Goal: Use online tool/utility: Utilize a website feature to perform a specific function

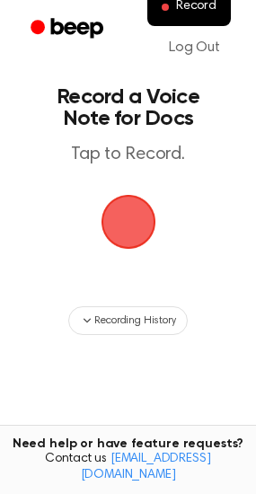
click at [138, 238] on span "button" at bounding box center [127, 221] width 61 height 61
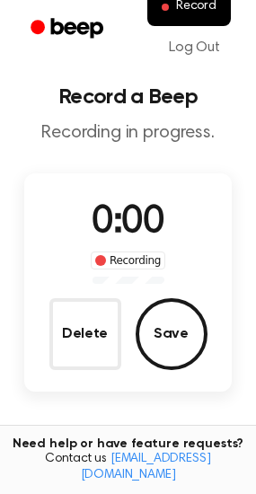
click at [138, 238] on span "0:00" at bounding box center [128, 223] width 72 height 38
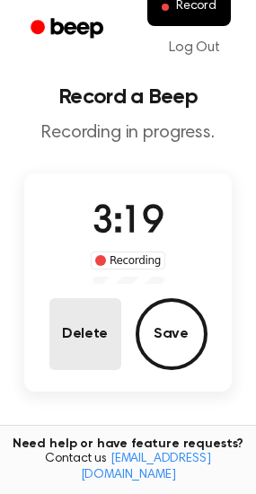
click at [83, 367] on button "Delete" at bounding box center [85, 334] width 72 height 72
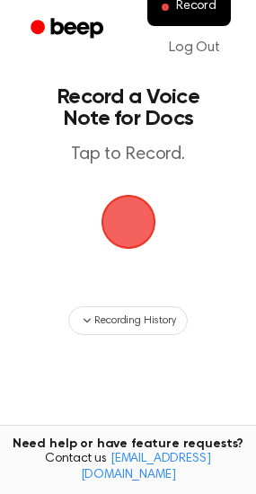
click at [138, 191] on span "button" at bounding box center [127, 221] width 61 height 61
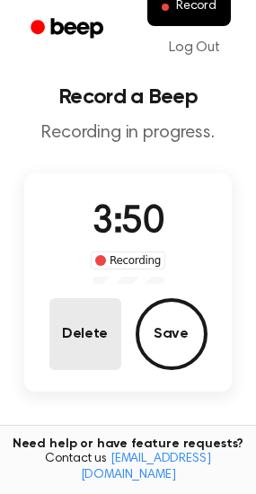
click at [105, 325] on button "Delete" at bounding box center [85, 334] width 72 height 72
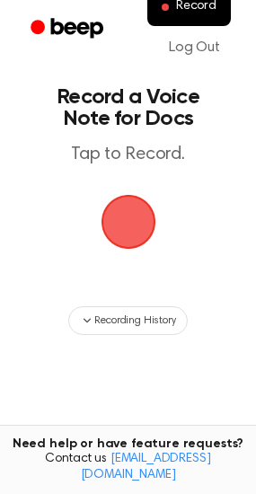
click at [157, 214] on span "button" at bounding box center [128, 222] width 58 height 58
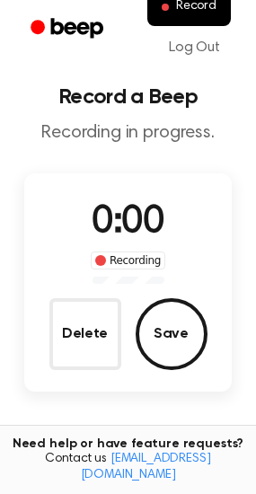
click at [146, 211] on span "0:00" at bounding box center [128, 223] width 72 height 38
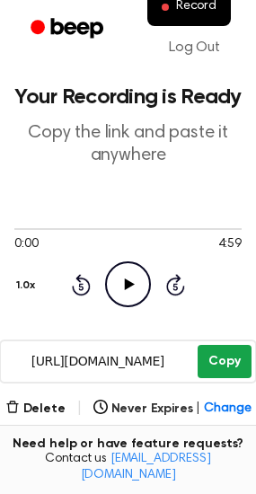
click at [223, 365] on button "Copy" at bounding box center [223, 361] width 53 height 33
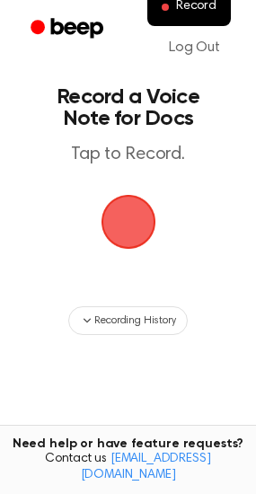
click at [136, 223] on span "button" at bounding box center [128, 222] width 55 height 55
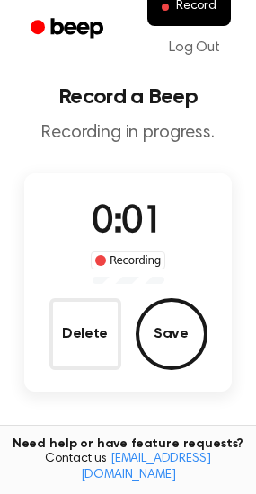
drag, startPoint x: 73, startPoint y: 264, endPoint x: -164, endPoint y: 474, distance: 316.6
click at [0, 474] on html "Record Log Out Record a Beep Recording in progress. 0:01 Recording Delete Save …" at bounding box center [128, 345] width 256 height 690
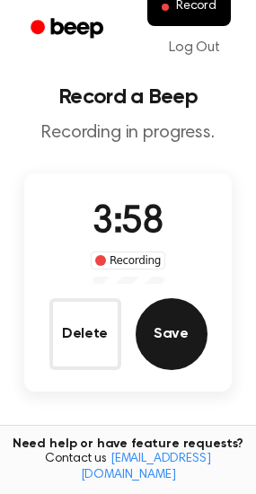
click at [173, 346] on button "Save" at bounding box center [172, 334] width 72 height 72
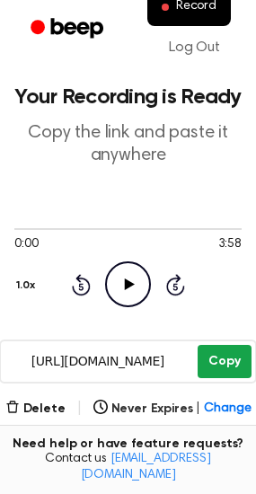
click at [218, 359] on button "Copy" at bounding box center [223, 361] width 53 height 33
click at [213, 353] on button "Copy" at bounding box center [223, 361] width 53 height 33
